Goal: Transaction & Acquisition: Purchase product/service

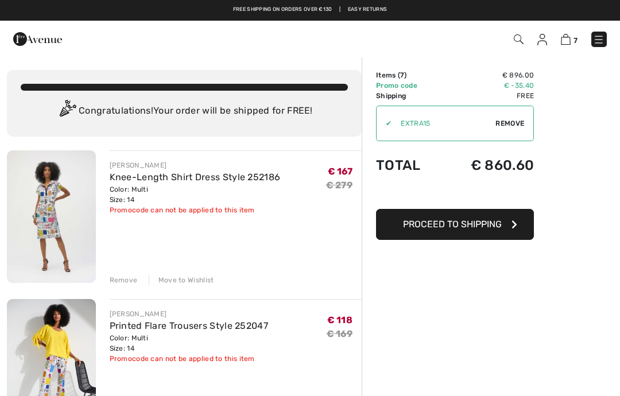
click at [506, 116] on div "✔ Apply Remove" at bounding box center [455, 124] width 158 height 36
click at [506, 115] on div "✔ Apply Remove" at bounding box center [455, 124] width 158 height 36
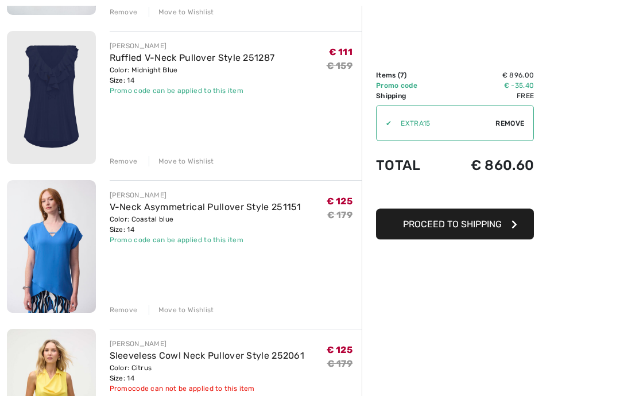
scroll to position [418, 0]
click at [116, 167] on div "JOSEPH RIBKOFF Knee-Length Shirt Dress Style 252186 Color: Multi Size: 14 Final…" at bounding box center [184, 400] width 355 height 1334
click at [117, 159] on div "Remove" at bounding box center [124, 161] width 28 height 10
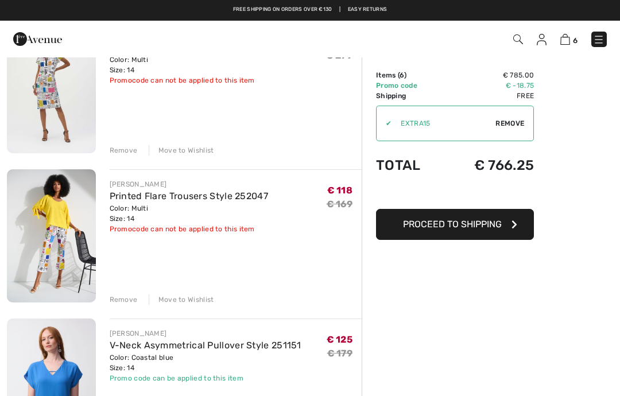
scroll to position [129, 0]
click at [66, 223] on img at bounding box center [51, 236] width 89 height 133
click at [159, 196] on link "Printed Flare Trousers Style 252047" at bounding box center [189, 196] width 159 height 11
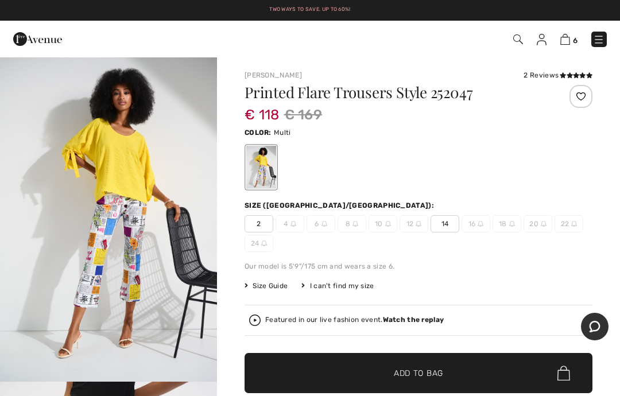
click at [131, 236] on img "1 / 5" at bounding box center [108, 219] width 217 height 326
click at [568, 37] on img at bounding box center [566, 39] width 10 height 11
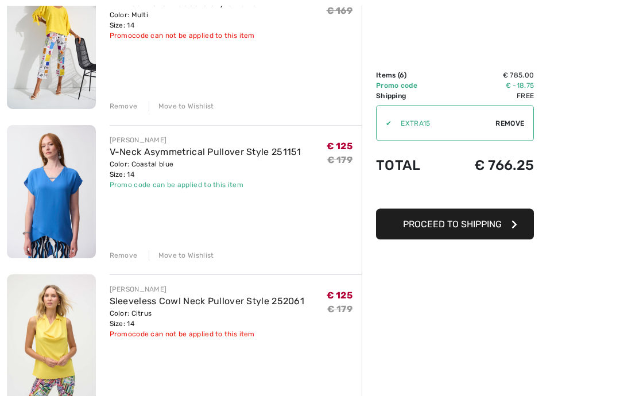
scroll to position [325, 0]
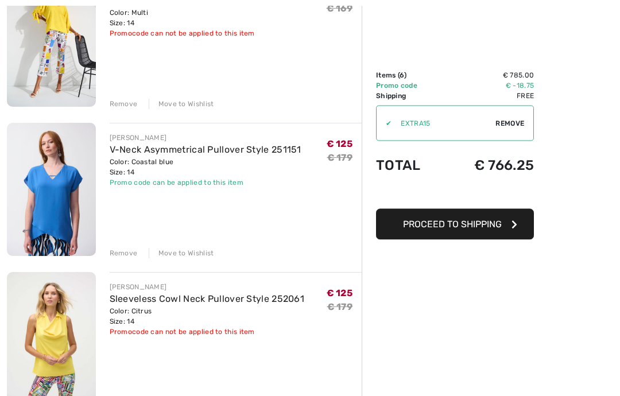
click at [121, 252] on div "Remove" at bounding box center [124, 254] width 28 height 10
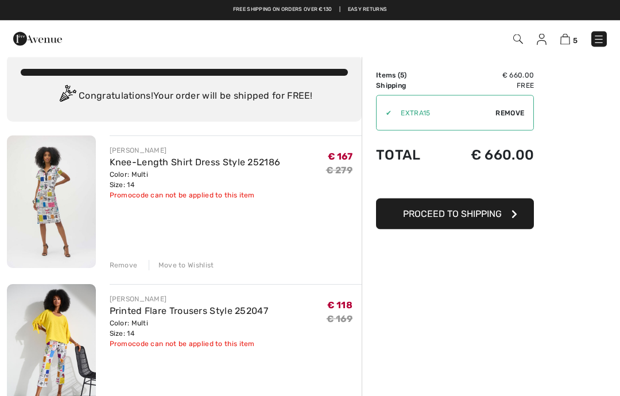
scroll to position [0, 0]
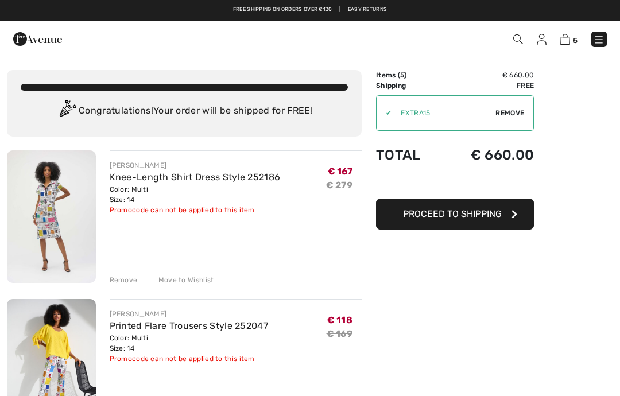
click at [121, 281] on div "Remove" at bounding box center [124, 280] width 28 height 10
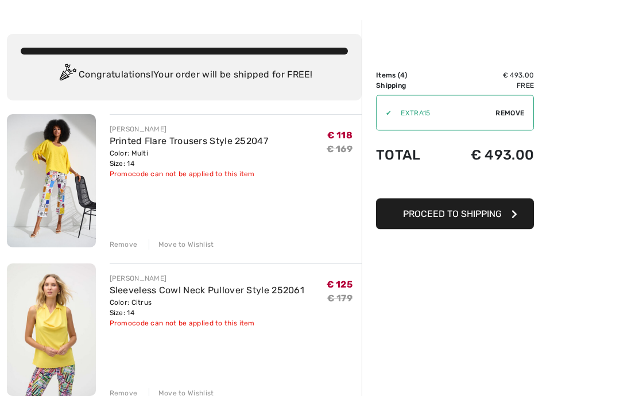
scroll to position [40, 0]
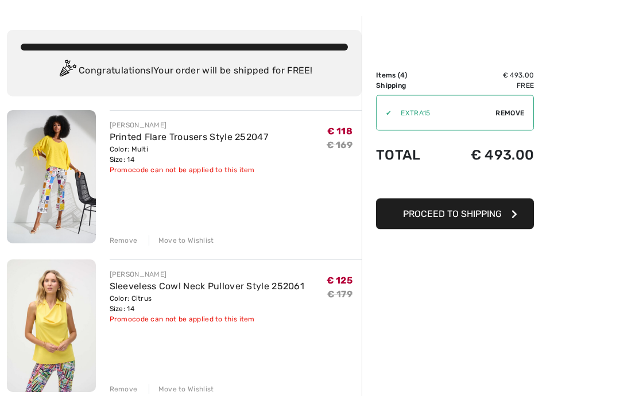
click at [205, 290] on link "Sleeveless Cowl Neck Pullover Style 252061" at bounding box center [207, 286] width 195 height 11
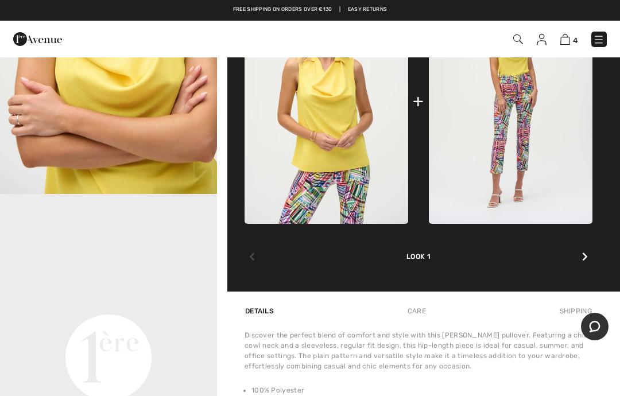
scroll to position [512, 0]
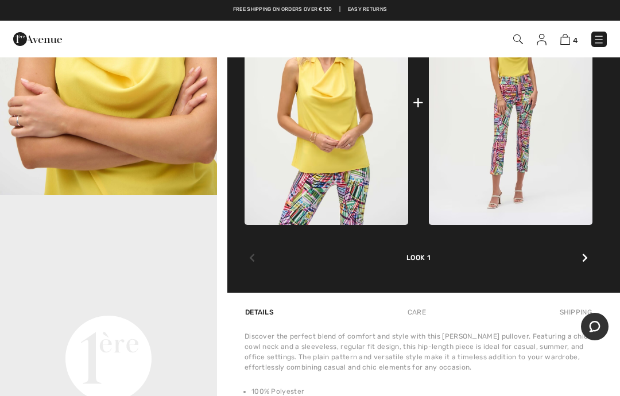
click at [523, 124] on img at bounding box center [511, 102] width 164 height 245
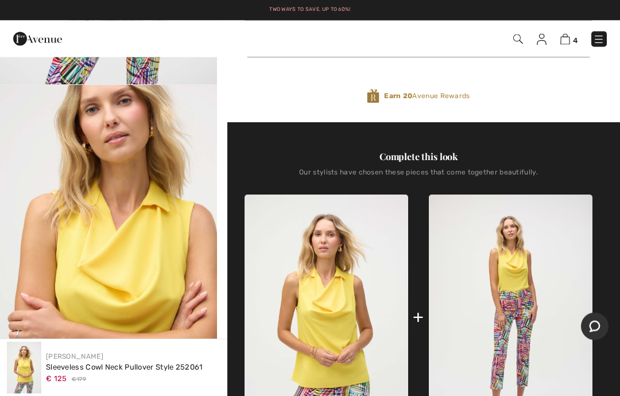
scroll to position [297, 0]
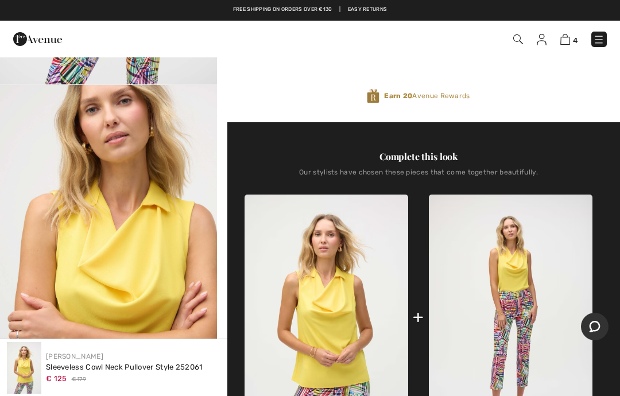
click at [572, 35] on link "4" at bounding box center [569, 39] width 17 height 14
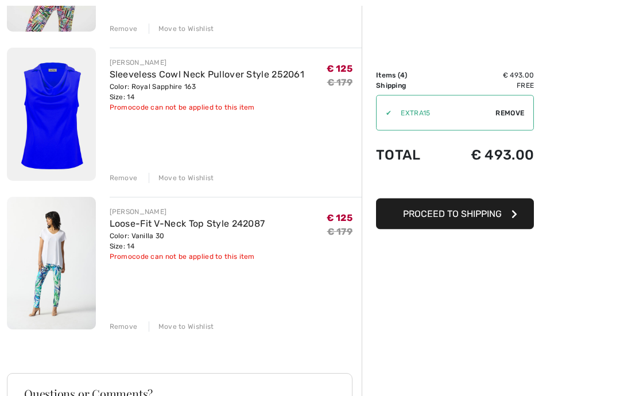
scroll to position [402, 0]
click at [162, 223] on link "Loose-Fit V-Neck Top Style 242087" at bounding box center [188, 223] width 156 height 11
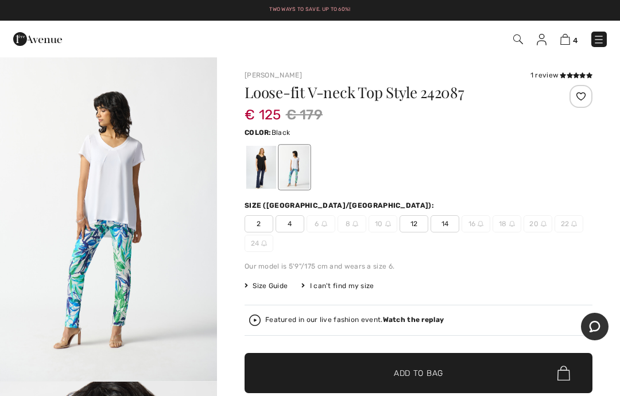
click at [248, 165] on div at bounding box center [261, 167] width 30 height 43
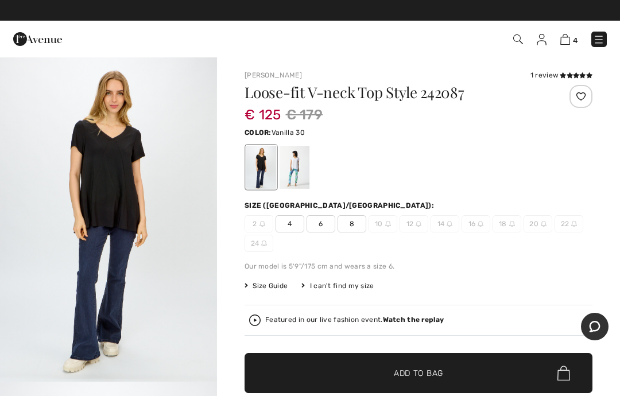
click at [298, 167] on div at bounding box center [295, 167] width 30 height 43
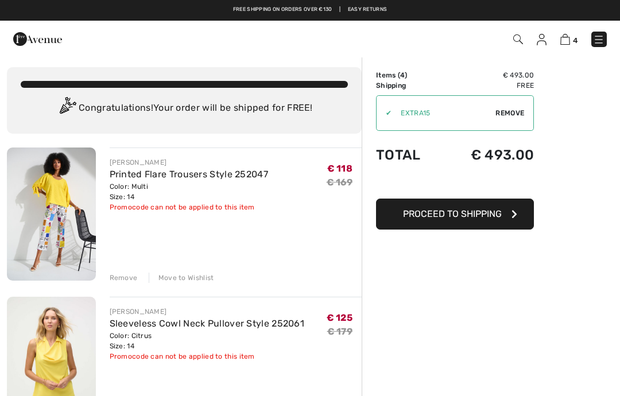
scroll to position [2, 0]
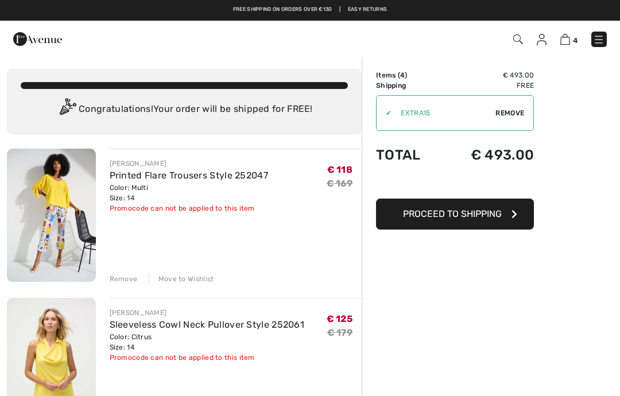
click at [182, 172] on link "Printed Flare Trousers Style 252047" at bounding box center [189, 175] width 159 height 11
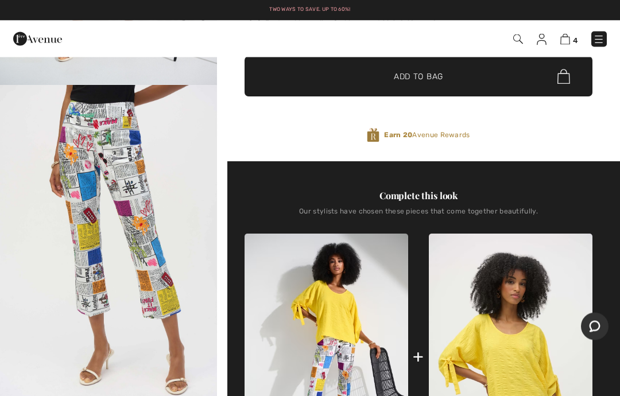
scroll to position [297, 0]
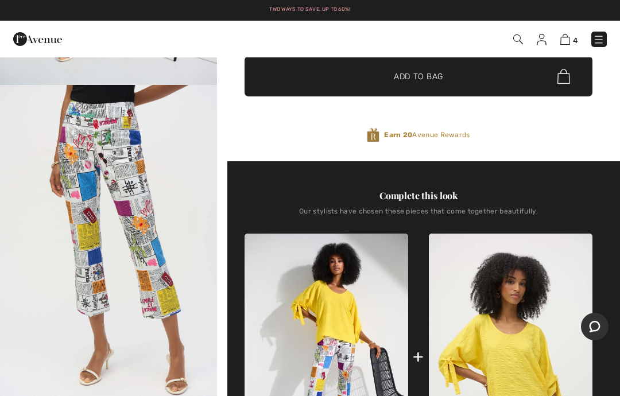
click at [527, 350] on img at bounding box center [511, 356] width 164 height 245
